Goal: Information Seeking & Learning: Learn about a topic

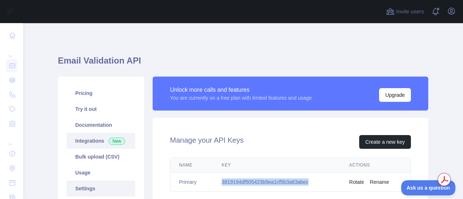
click at [77, 143] on link "Integrations New" at bounding box center [101, 141] width 69 height 16
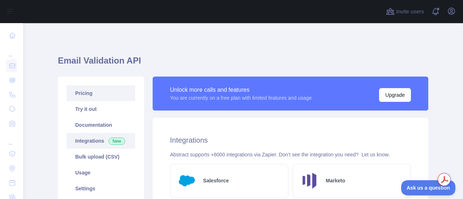
click at [83, 94] on link "Pricing" at bounding box center [101, 93] width 69 height 16
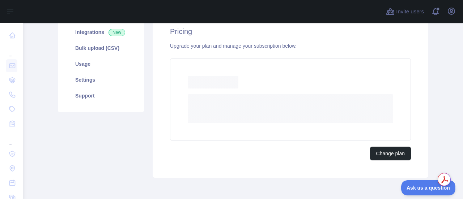
scroll to position [109, 0]
click at [83, 64] on link "Usage" at bounding box center [101, 64] width 69 height 16
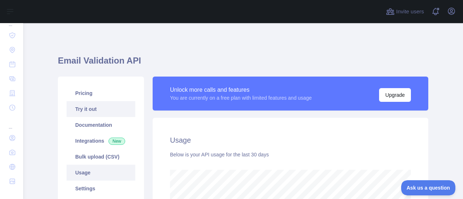
scroll to position [88, 0]
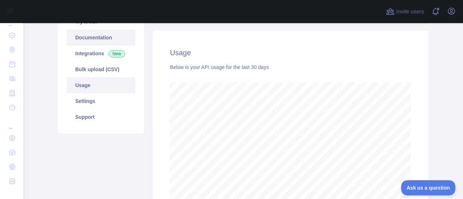
click at [96, 43] on link "Documentation" at bounding box center [101, 38] width 69 height 16
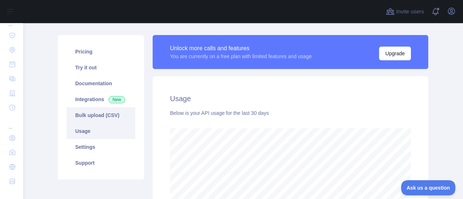
scroll to position [41, 0]
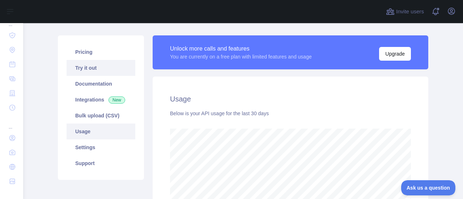
click at [85, 68] on link "Try it out" at bounding box center [101, 68] width 69 height 16
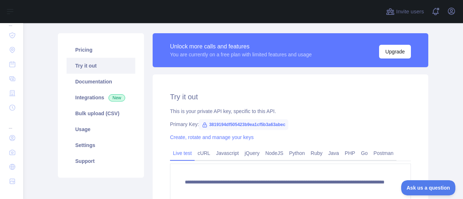
scroll to position [41, 0]
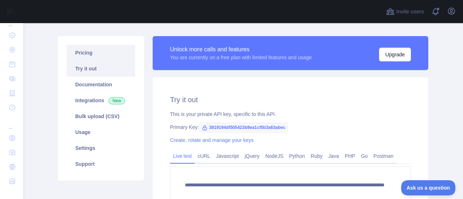
click at [80, 53] on link "Pricing" at bounding box center [101, 53] width 69 height 16
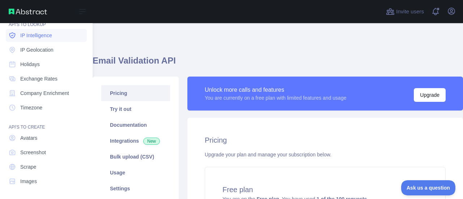
click at [29, 35] on span "IP Intelligence" at bounding box center [36, 35] width 32 height 7
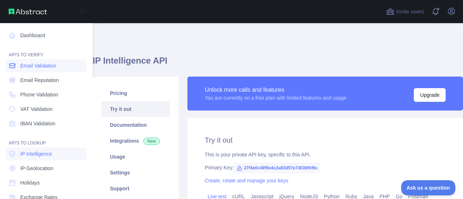
click at [40, 64] on span "Email Validation" at bounding box center [38, 65] width 36 height 7
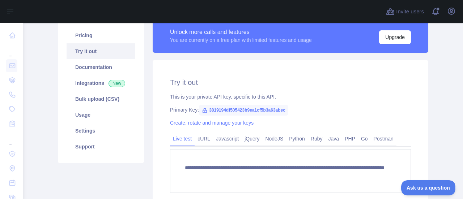
scroll to position [57, 0]
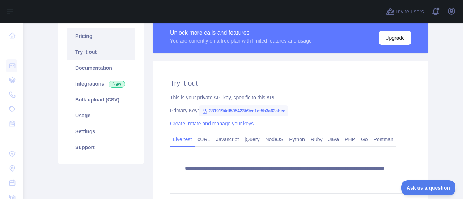
click at [88, 37] on link "Pricing" at bounding box center [101, 36] width 69 height 16
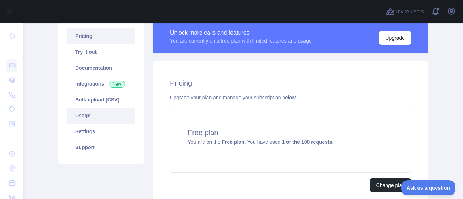
click at [106, 119] on link "Usage" at bounding box center [101, 116] width 69 height 16
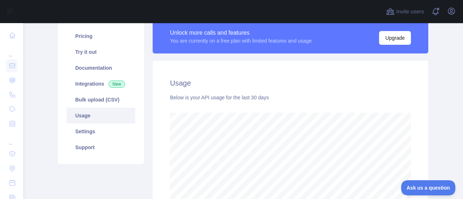
scroll to position [162, 0]
